Goal: Find contact information: Obtain details needed to contact an individual or organization

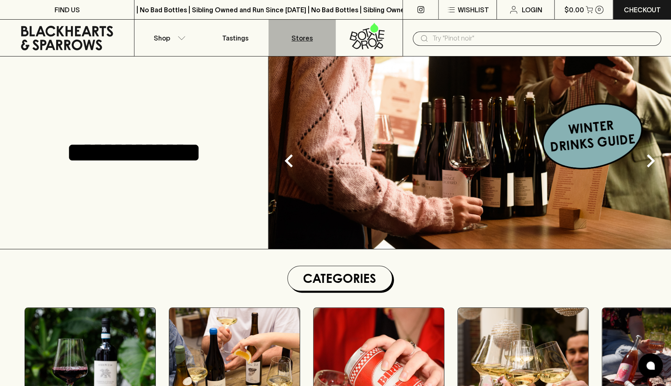
click at [299, 38] on p "Stores" at bounding box center [301, 38] width 21 height 10
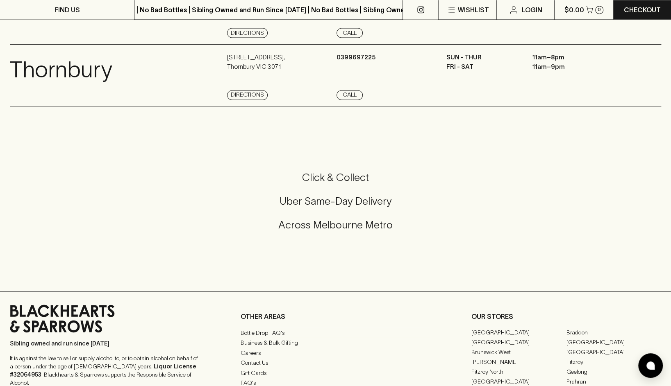
scroll to position [983, 0]
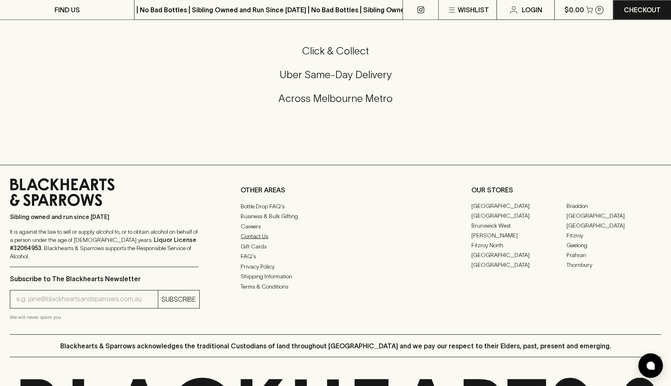
click at [261, 241] on link "Contact Us" at bounding box center [335, 236] width 190 height 10
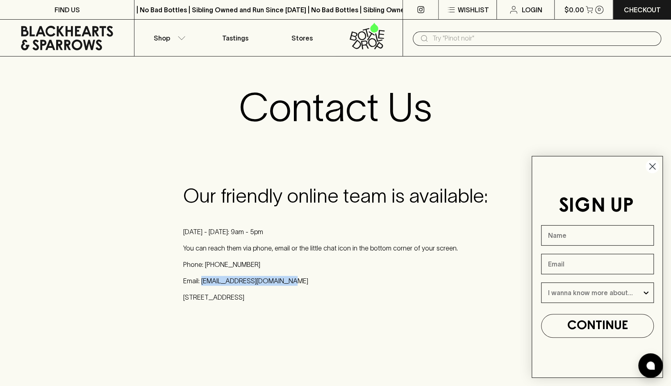
drag, startPoint x: 285, startPoint y: 282, endPoint x: 202, endPoint y: 279, distance: 83.2
click at [202, 279] on p "Email: [EMAIL_ADDRESS][DOMAIN_NAME]" at bounding box center [335, 281] width 304 height 10
copy p "[EMAIL_ADDRESS][DOMAIN_NAME]"
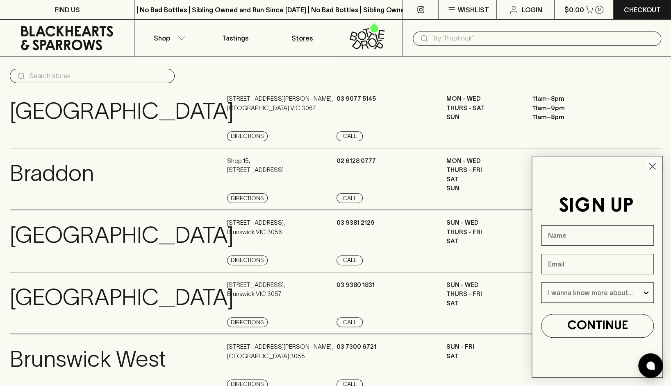
scroll to position [983, 0]
